Goal: Find specific page/section: Find specific page/section

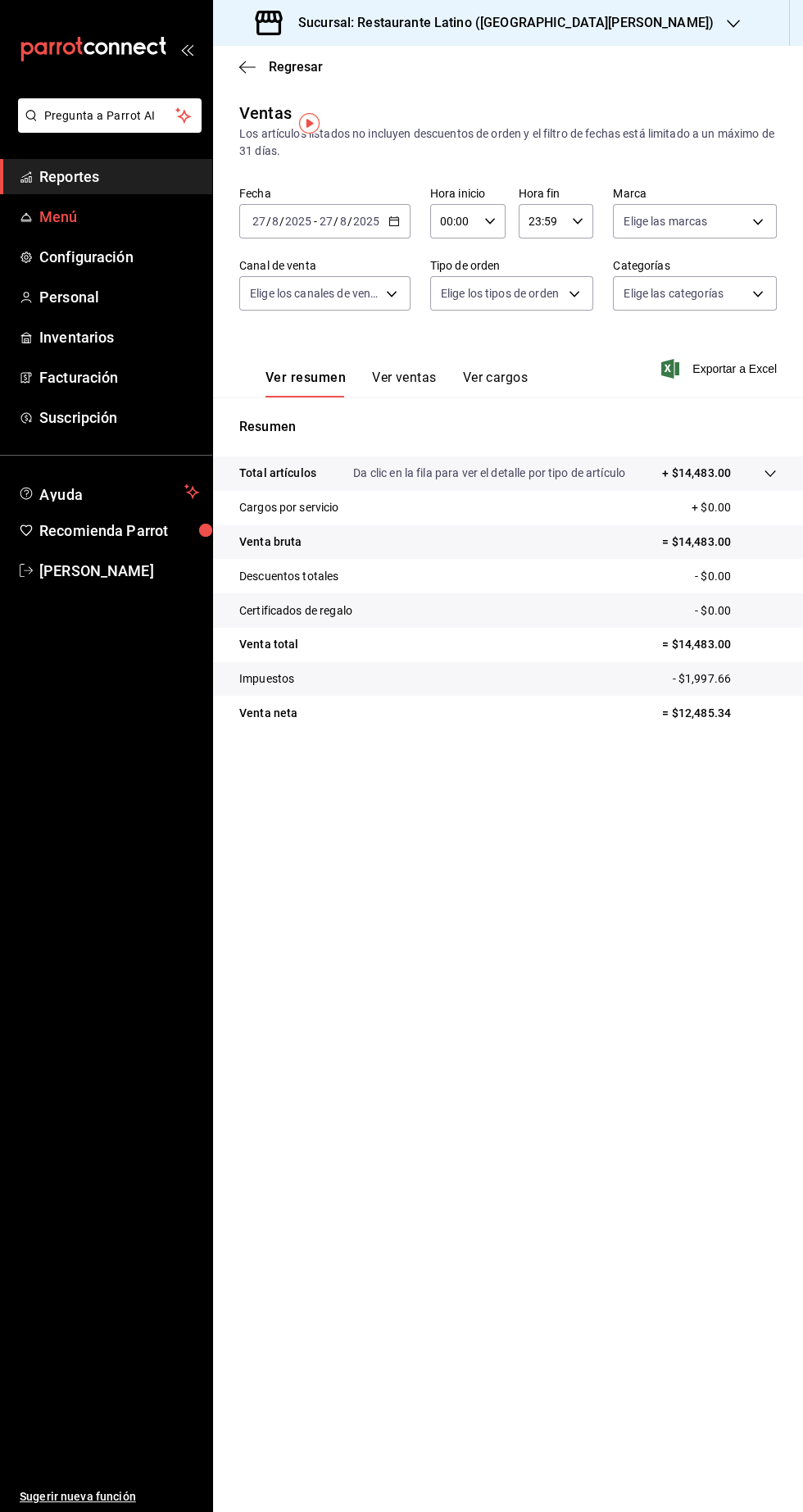
click at [151, 208] on span "Menú" at bounding box center [119, 217] width 160 height 22
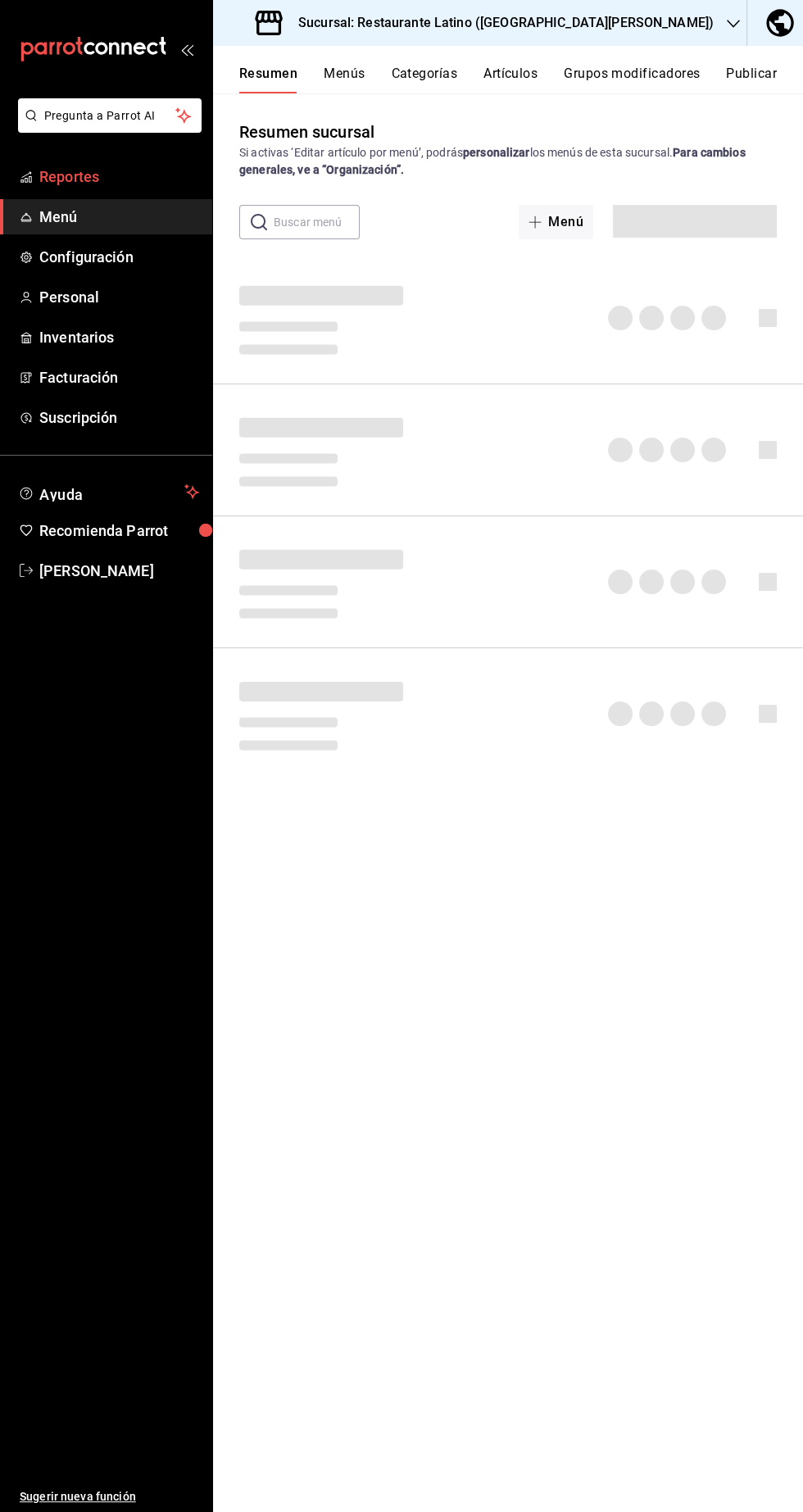
click at [113, 183] on span "Reportes" at bounding box center [119, 177] width 160 height 22
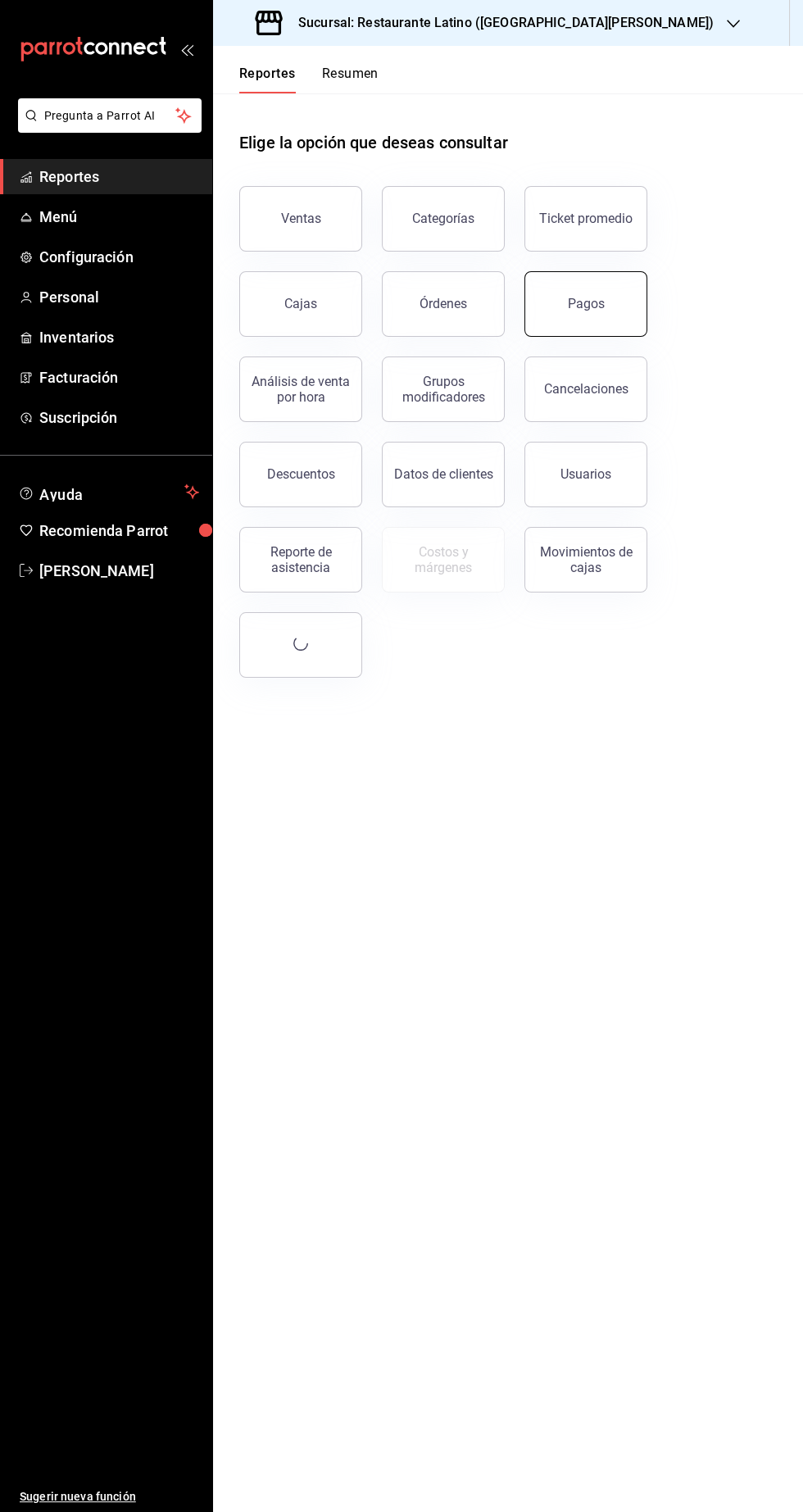
click at [601, 295] on button "Pagos" at bounding box center [586, 303] width 123 height 65
click at [570, 304] on button "Pagos" at bounding box center [586, 303] width 123 height 65
click at [612, 298] on button "Pagos" at bounding box center [586, 303] width 123 height 65
